Goal: Task Accomplishment & Management: Manage account settings

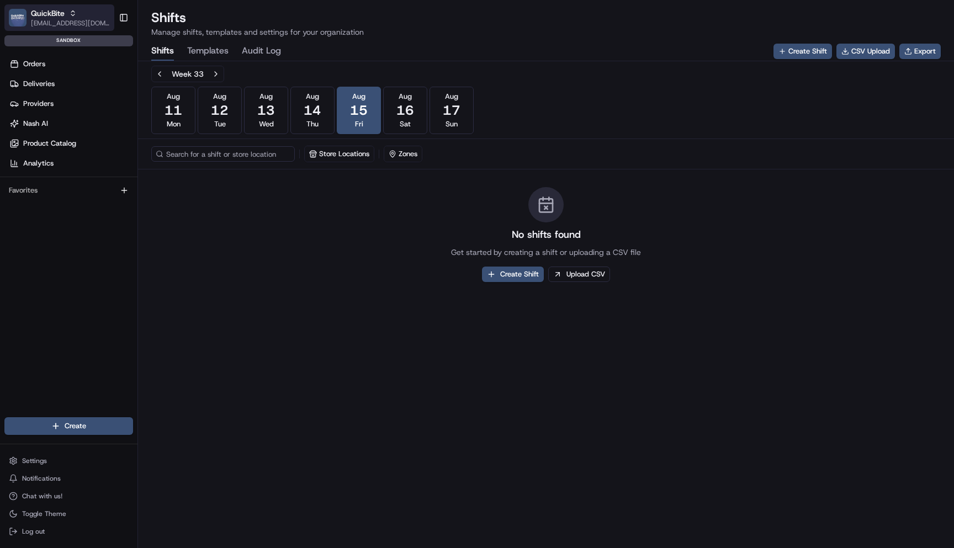
click at [72, 20] on span "[EMAIL_ADDRESS][DOMAIN_NAME]" at bounding box center [70, 23] width 79 height 9
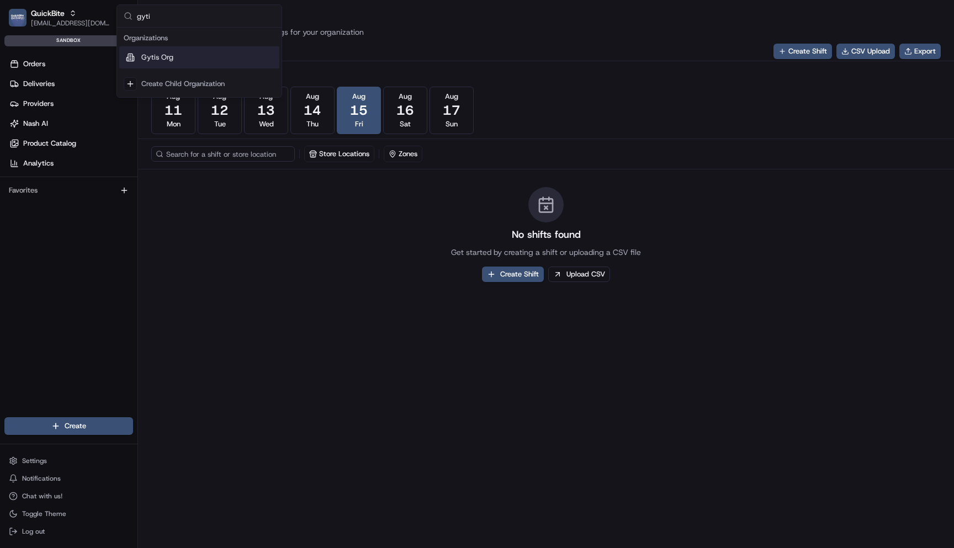
type input "gyti"
click at [168, 60] on span "Gytis Org" at bounding box center [157, 57] width 32 height 10
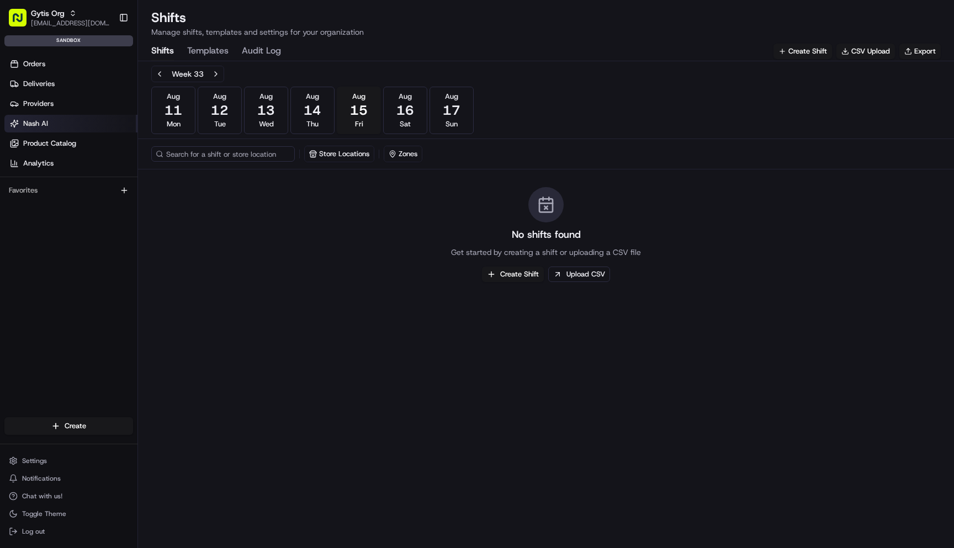
click at [41, 120] on span "Nash AI" at bounding box center [35, 124] width 25 height 10
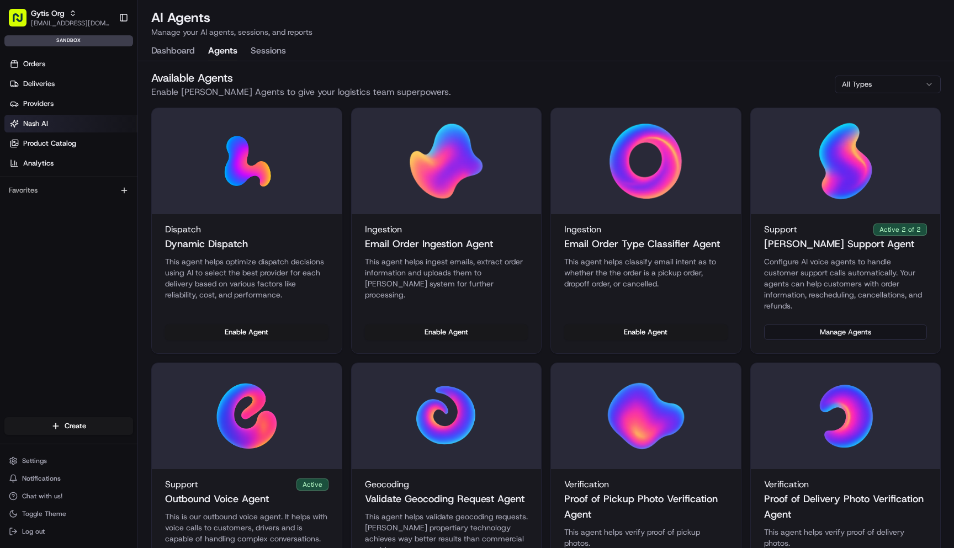
click at [216, 54] on button "Agents" at bounding box center [222, 51] width 29 height 19
click at [808, 325] on button "Manage Agents" at bounding box center [845, 332] width 163 height 15
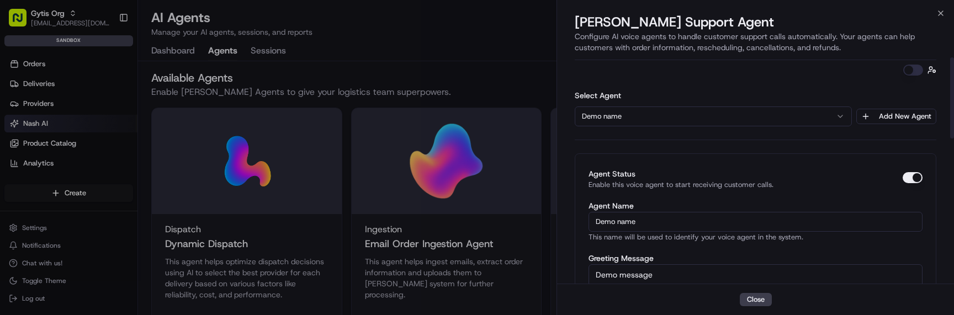
scroll to position [41, 0]
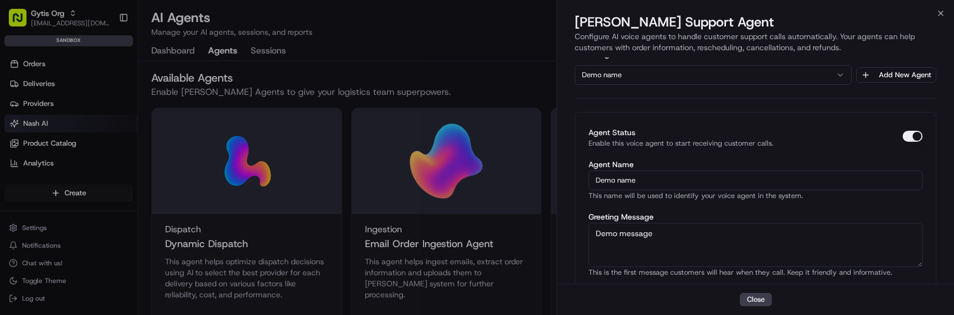
click at [708, 178] on input "Demo name" at bounding box center [755, 181] width 334 height 20
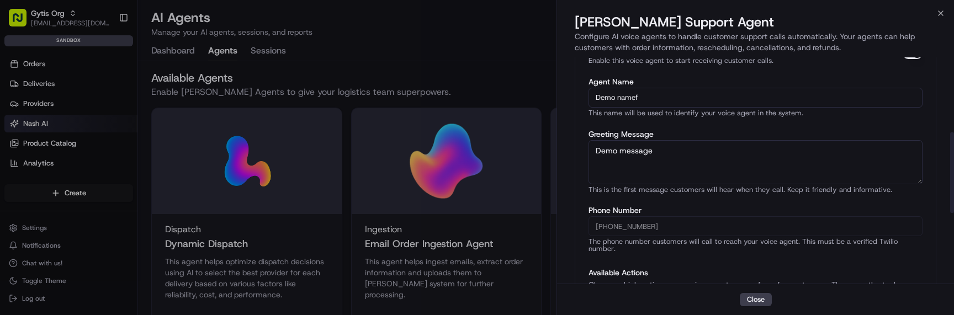
scroll to position [403, 0]
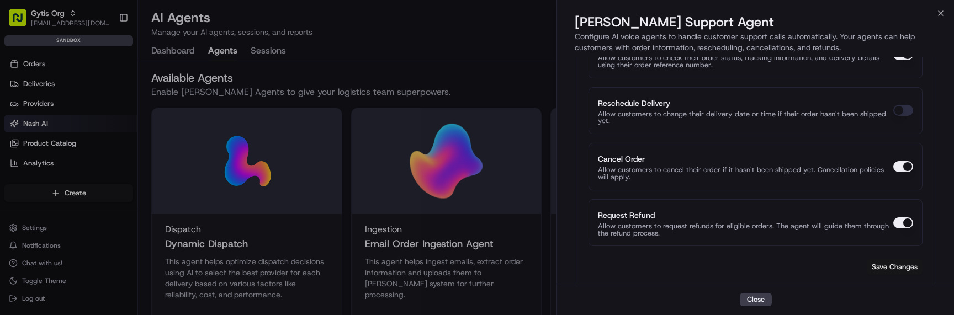
type input "Demo namef"
click at [890, 259] on button "Save Changes" at bounding box center [895, 266] width 56 height 15
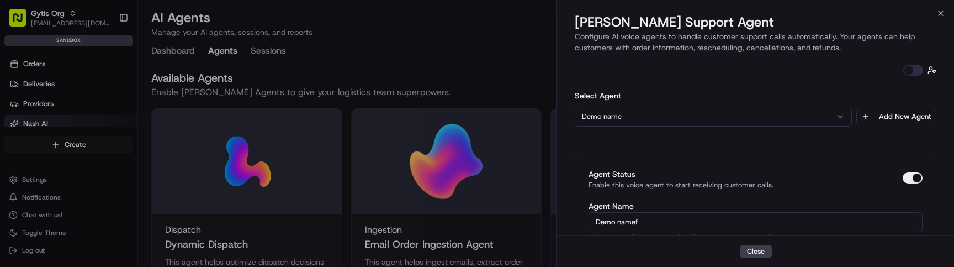
scroll to position [0, 0]
